Goal: Check status: Check status

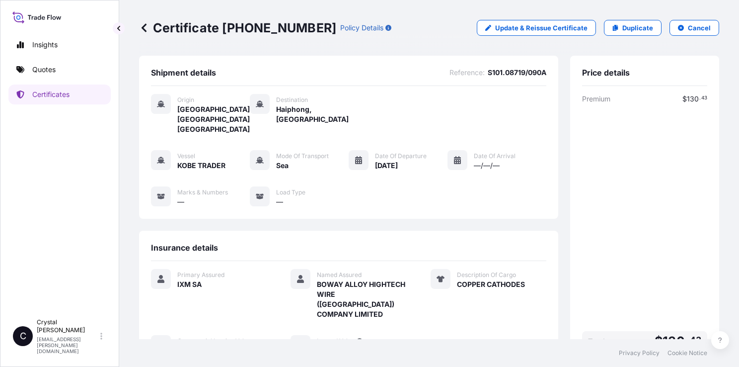
click at [582, 209] on div "Premium $ 130 . 43 Total $ 130 . 43" at bounding box center [644, 224] width 125 height 261
